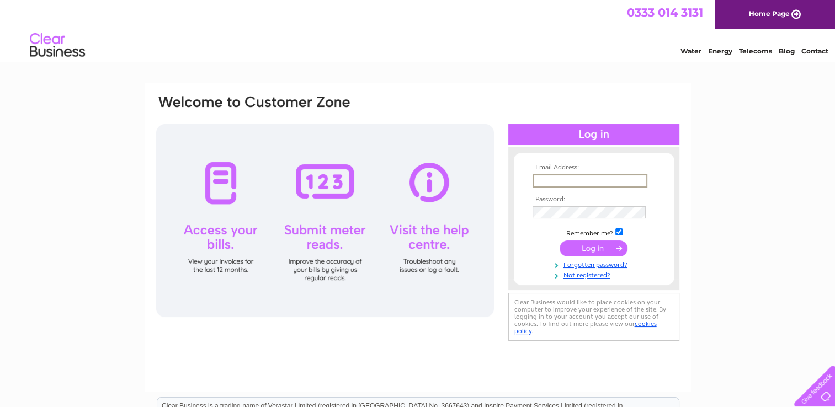
click at [595, 186] on input "text" at bounding box center [589, 180] width 115 height 13
type input "[EMAIL_ADDRESS][DOMAIN_NAME]"
click at [559, 240] on input "submit" at bounding box center [593, 247] width 68 height 15
click at [594, 253] on input "submit" at bounding box center [593, 246] width 68 height 15
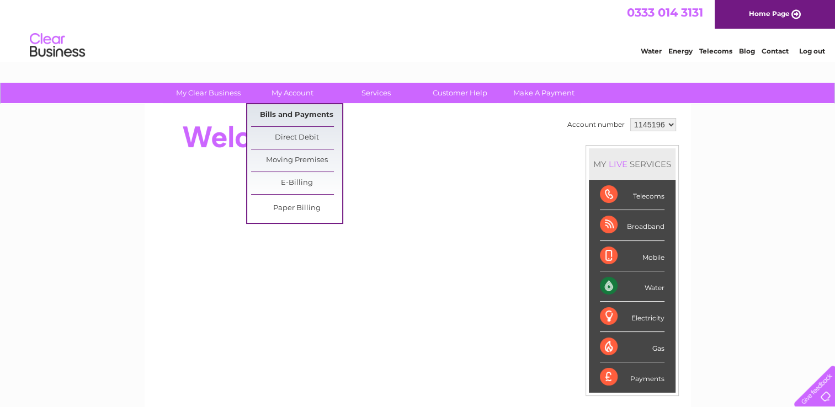
click at [298, 115] on link "Bills and Payments" at bounding box center [296, 115] width 91 height 22
click at [305, 117] on link "Bills and Payments" at bounding box center [296, 115] width 91 height 22
click at [287, 111] on link "Bills and Payments" at bounding box center [296, 115] width 91 height 22
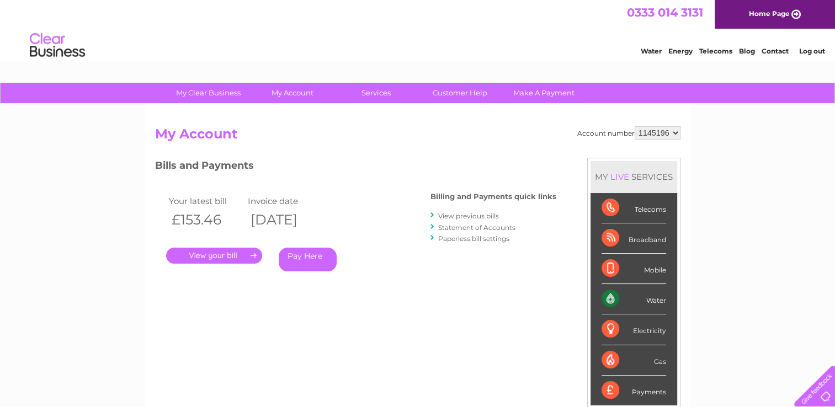
click at [234, 250] on link "." at bounding box center [214, 256] width 96 height 16
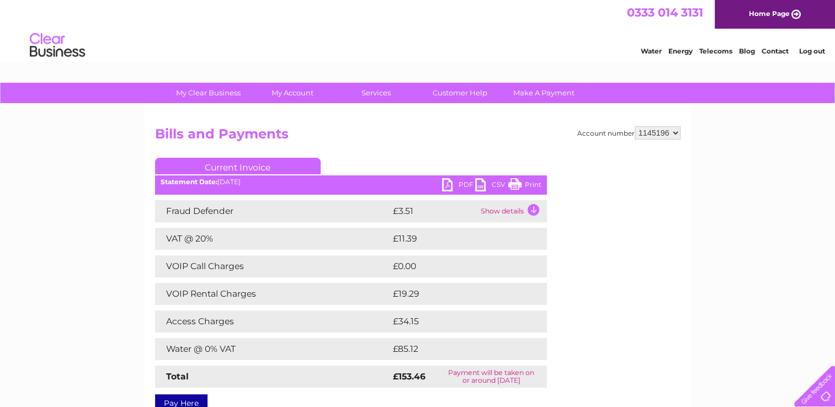
click at [462, 215] on td "£3.51" at bounding box center [434, 211] width 88 height 22
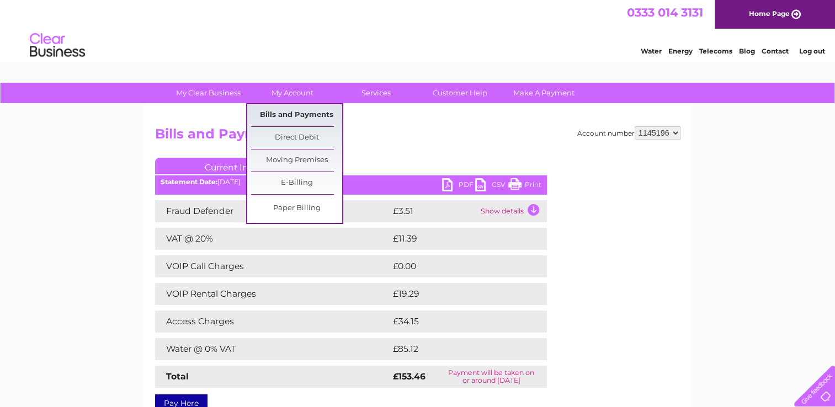
click at [296, 125] on link "Bills and Payments" at bounding box center [296, 115] width 91 height 22
click at [307, 116] on link "Bills and Payments" at bounding box center [296, 115] width 91 height 22
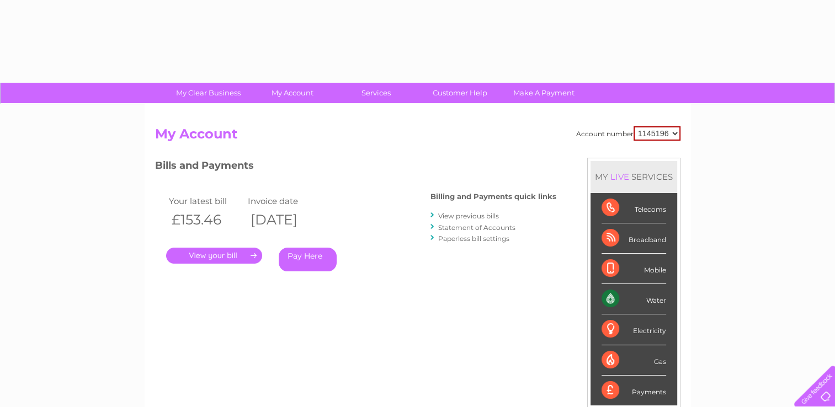
click at [478, 215] on link "View previous bills" at bounding box center [468, 216] width 61 height 8
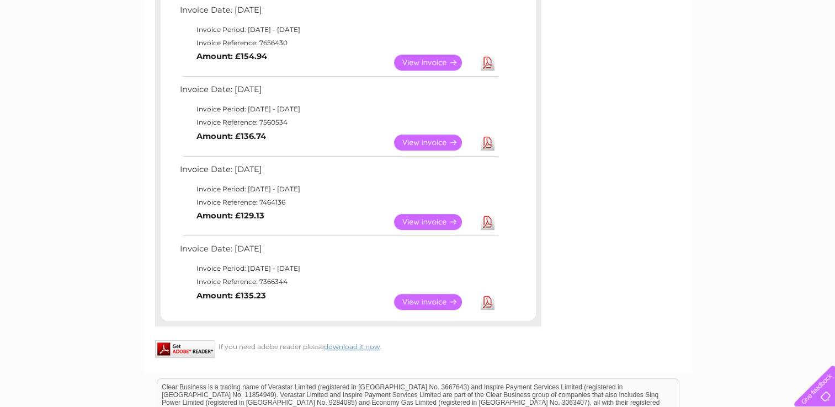
scroll to position [167, 0]
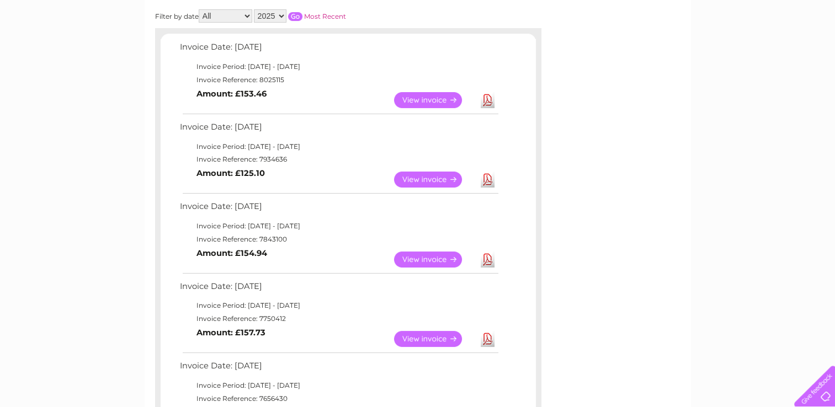
click at [271, 17] on select "2025 2024 2023 2022" at bounding box center [270, 15] width 33 height 13
select select "2024"
click at [255, 9] on select "2025 2024 2023 2022" at bounding box center [270, 15] width 33 height 13
click at [300, 17] on input "button" at bounding box center [295, 16] width 14 height 9
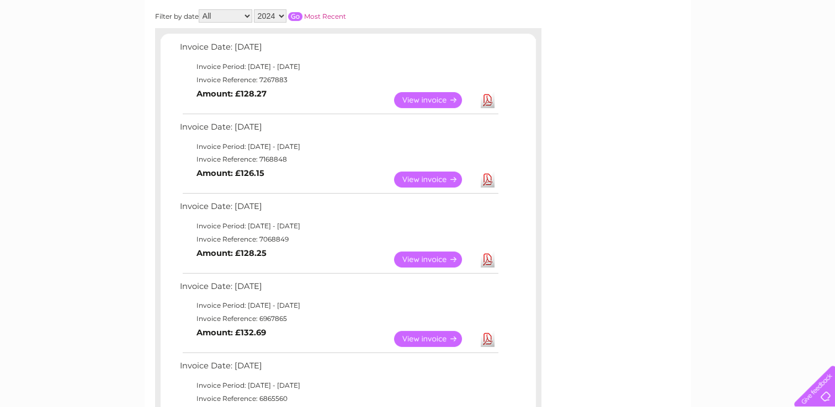
click at [444, 184] on link "View" at bounding box center [434, 180] width 81 height 16
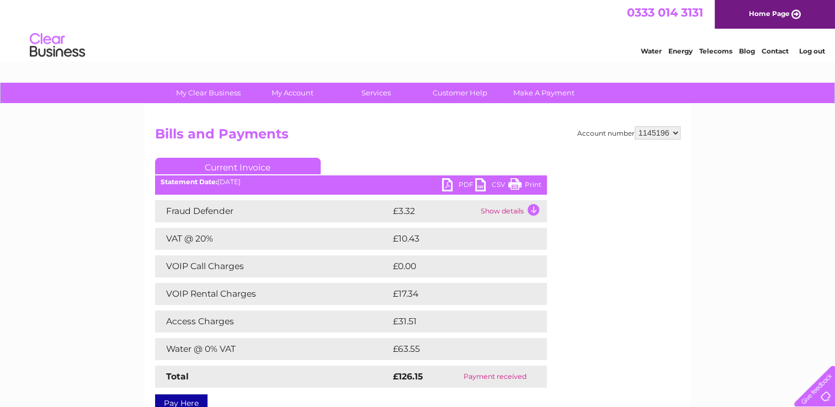
click at [519, 187] on link "Print" at bounding box center [524, 186] width 33 height 16
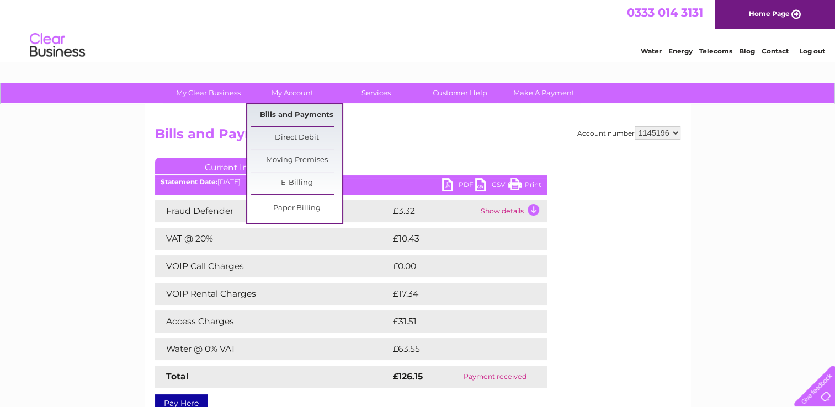
click at [299, 111] on link "Bills and Payments" at bounding box center [296, 115] width 91 height 22
click at [286, 114] on link "Bills and Payments" at bounding box center [296, 115] width 91 height 22
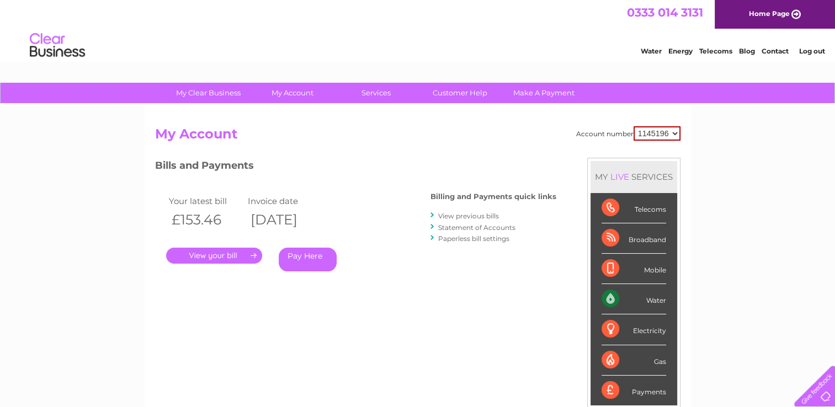
click at [479, 212] on link "View previous bills" at bounding box center [468, 216] width 61 height 8
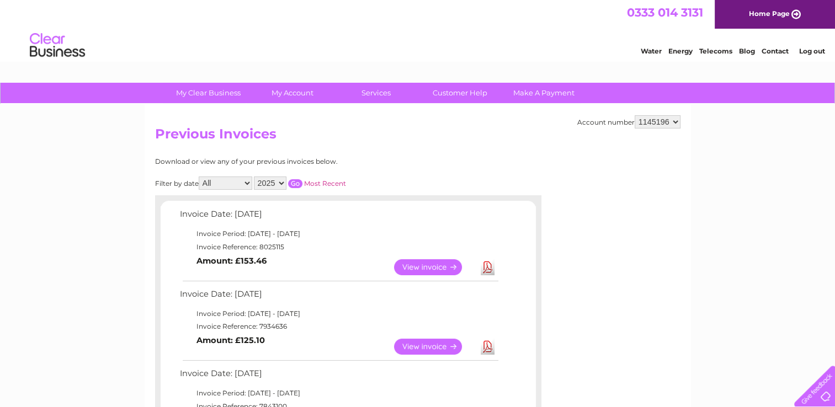
click at [263, 182] on select "2025 2024 2023 2022" at bounding box center [270, 183] width 33 height 13
select select "2024"
click at [255, 177] on select "2025 2024 2023 2022" at bounding box center [270, 183] width 33 height 13
click at [294, 179] on input "button" at bounding box center [295, 183] width 14 height 9
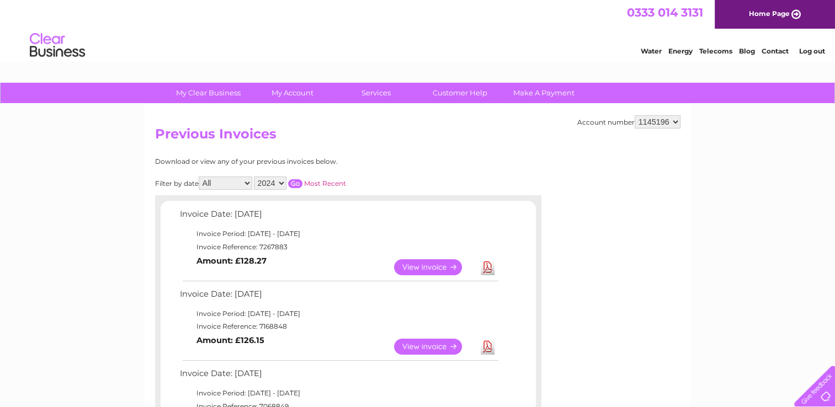
click at [292, 186] on input "button" at bounding box center [295, 183] width 14 height 9
click at [301, 185] on input "button" at bounding box center [295, 183] width 14 height 9
click at [439, 264] on link "View" at bounding box center [434, 267] width 81 height 16
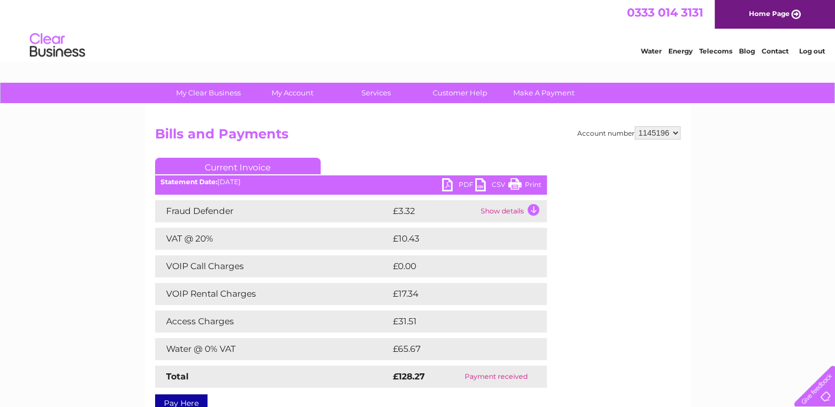
click at [516, 185] on link "Print" at bounding box center [524, 186] width 33 height 16
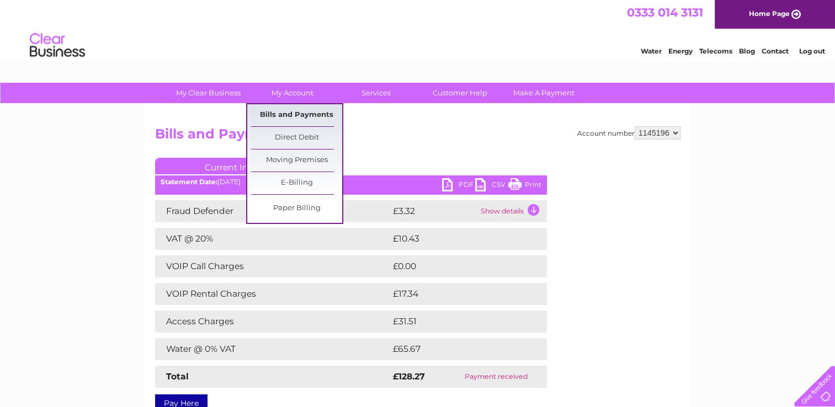
click at [309, 108] on link "Bills and Payments" at bounding box center [296, 115] width 91 height 22
click at [293, 120] on link "Bills and Payments" at bounding box center [296, 115] width 91 height 22
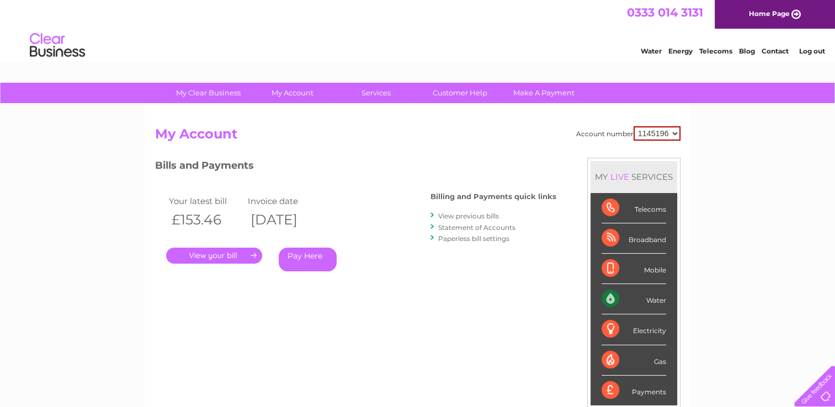
click at [456, 214] on link "View previous bills" at bounding box center [468, 216] width 61 height 8
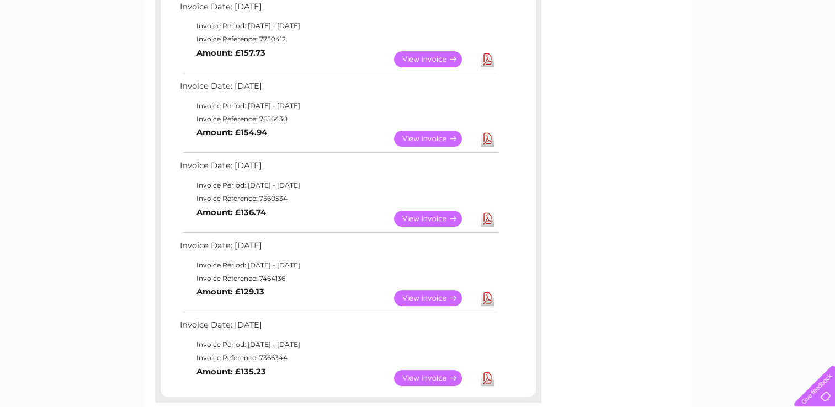
scroll to position [508, 0]
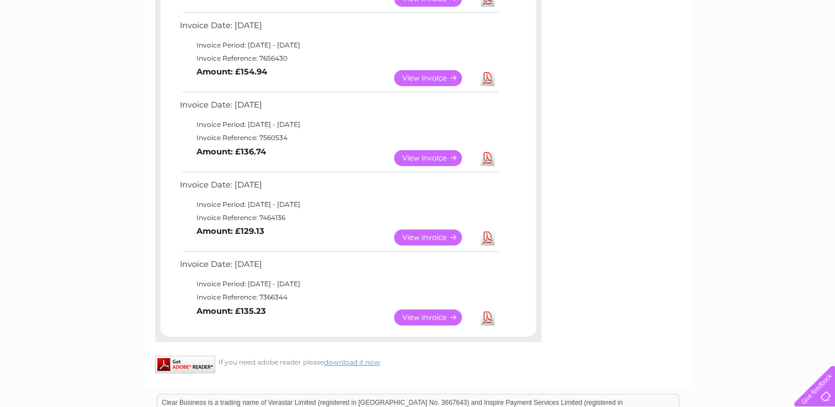
click at [444, 233] on link "View" at bounding box center [434, 237] width 81 height 16
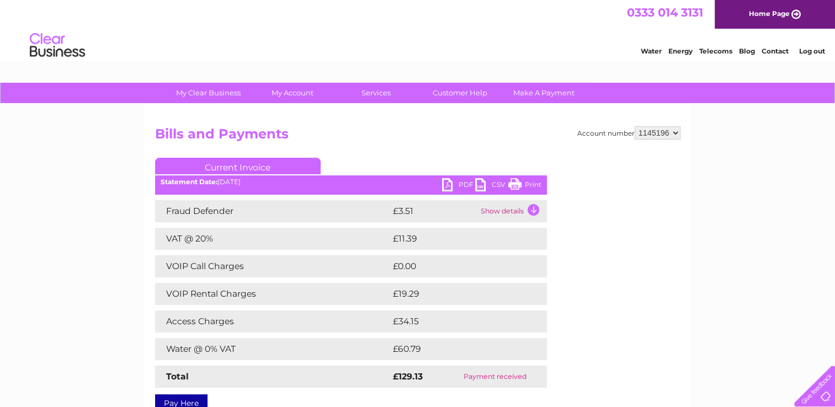
click at [513, 191] on link "Print" at bounding box center [524, 186] width 33 height 16
